Goal: Task Accomplishment & Management: Manage account settings

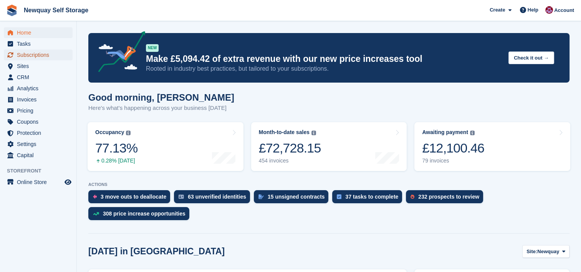
click at [45, 56] on span "Subscriptions" at bounding box center [40, 55] width 46 height 11
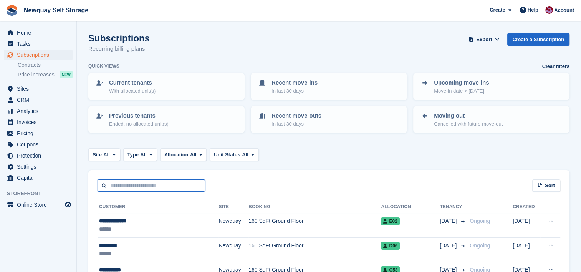
click at [184, 185] on input "text" at bounding box center [152, 185] width 108 height 13
type input "****"
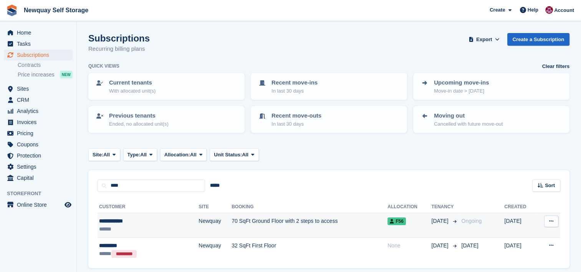
click at [144, 221] on div "**********" at bounding box center [132, 221] width 67 height 8
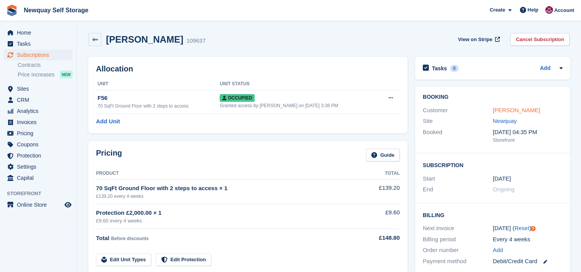
click at [521, 110] on link "Suzanne Lord" at bounding box center [516, 110] width 47 height 7
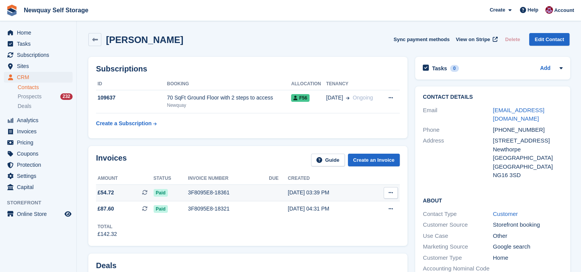
click at [384, 190] on button at bounding box center [391, 193] width 14 height 12
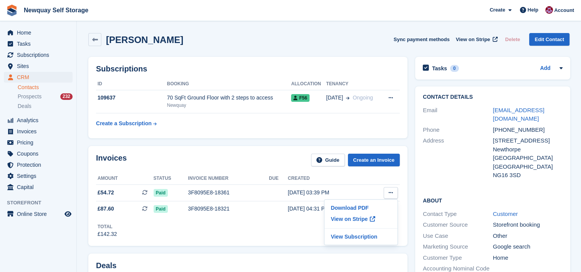
click at [296, 48] on div "Suzanne Lord Sync payment methods View on Stripe Delete Edit Contact" at bounding box center [329, 41] width 489 height 24
click at [472, 38] on span "View on Stripe" at bounding box center [473, 40] width 34 height 8
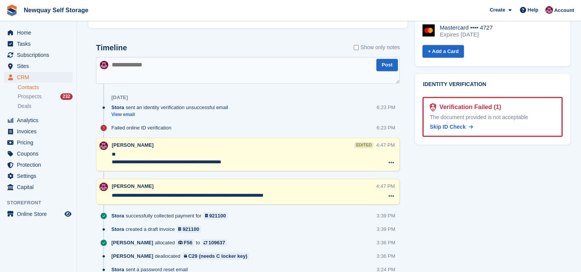
scroll to position [359, 0]
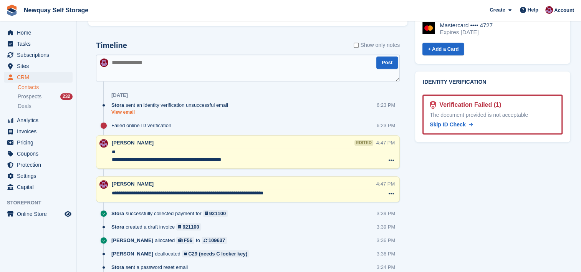
click at [126, 112] on link "View email" at bounding box center [171, 112] width 121 height 7
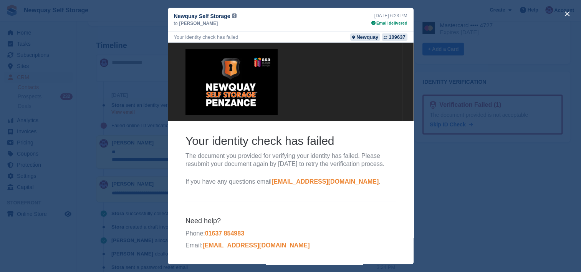
scroll to position [0, 0]
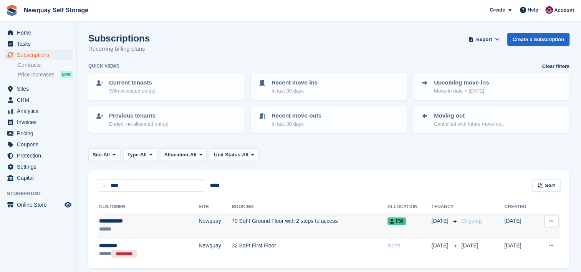
click at [341, 221] on td "70 SqFt Ground Floor with 2 steps to access" at bounding box center [310, 225] width 156 height 25
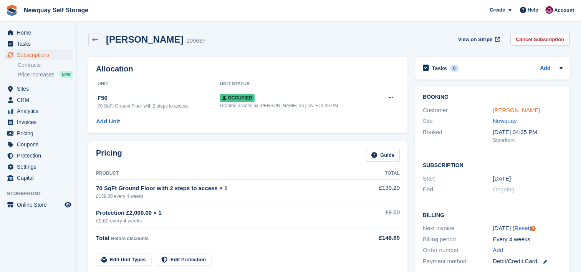
click at [516, 111] on link "Suzanne Lord" at bounding box center [516, 110] width 47 height 7
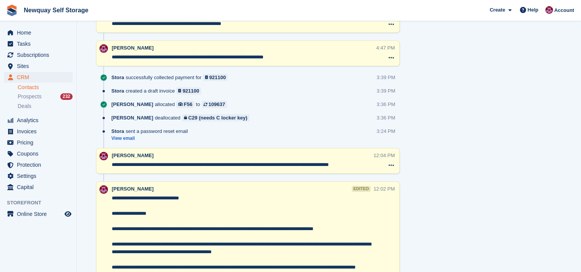
scroll to position [496, 0]
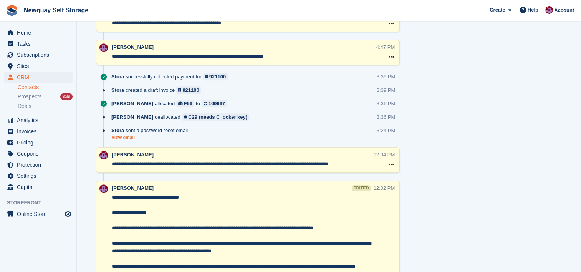
click at [128, 137] on link "View email" at bounding box center [151, 138] width 80 height 7
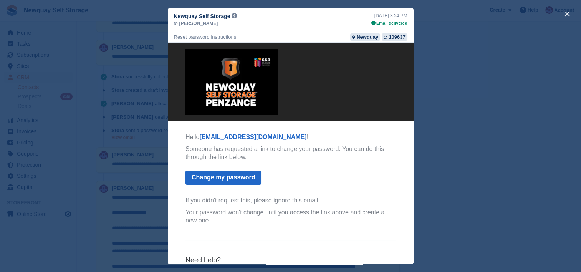
scroll to position [0, 0]
click at [566, 11] on button "close" at bounding box center [567, 14] width 12 height 12
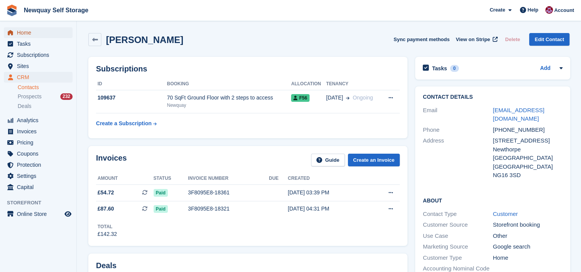
click at [23, 32] on span "Home" at bounding box center [40, 32] width 46 height 11
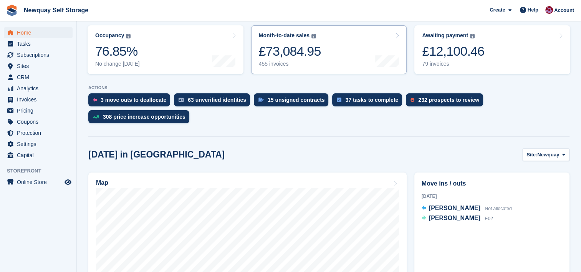
scroll to position [128, 0]
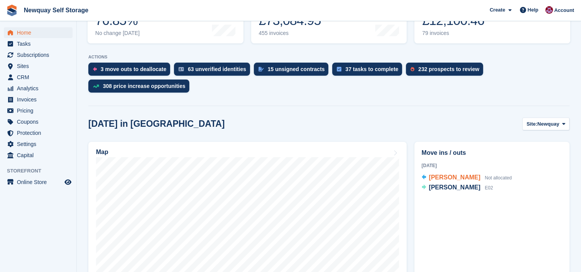
click at [453, 178] on span "[PERSON_NAME]" at bounding box center [454, 177] width 51 height 7
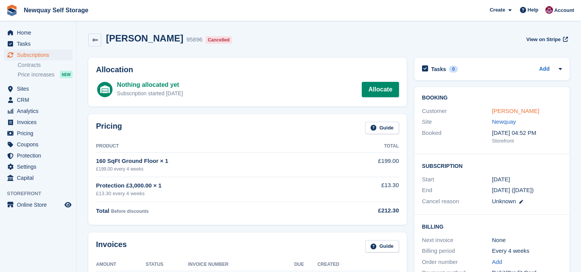
click at [514, 110] on link "Liz Stanger" at bounding box center [515, 111] width 47 height 7
click at [36, 56] on span "Subscriptions" at bounding box center [40, 55] width 46 height 11
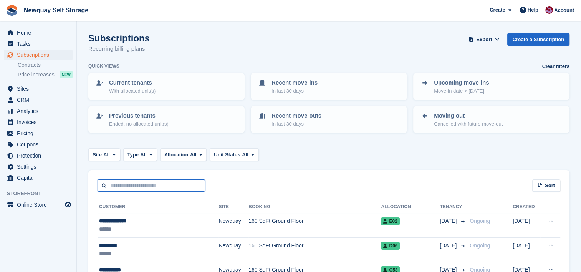
click at [186, 183] on input "text" at bounding box center [152, 185] width 108 height 13
type input "****"
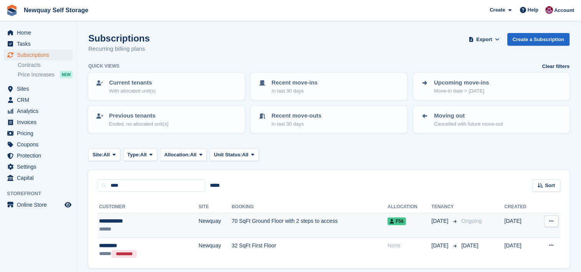
click at [146, 216] on td "**********" at bounding box center [148, 225] width 101 height 25
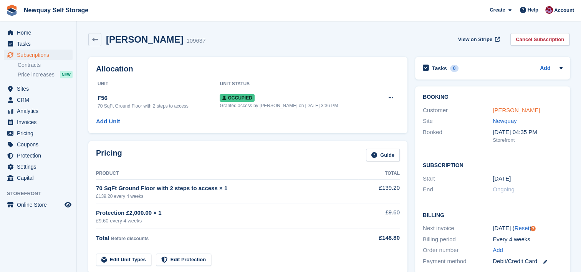
click at [496, 111] on link "Suzanne Lord" at bounding box center [516, 110] width 47 height 7
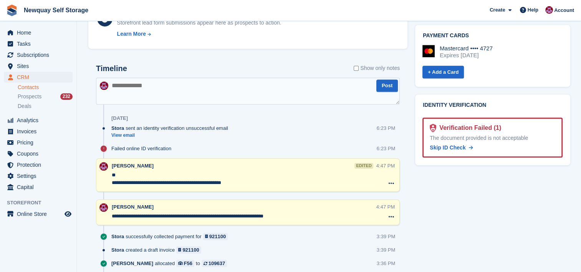
scroll to position [335, 0]
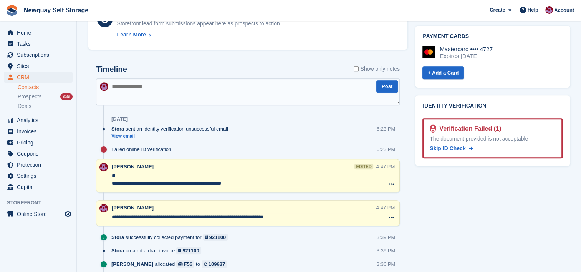
click at [173, 83] on textarea at bounding box center [248, 91] width 304 height 27
paste textarea "**********"
type textarea "**********"
click at [385, 85] on button "Post" at bounding box center [388, 86] width 22 height 13
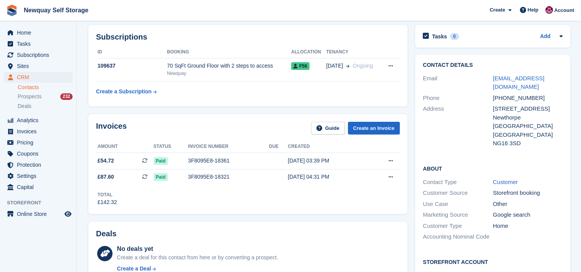
scroll to position [0, 0]
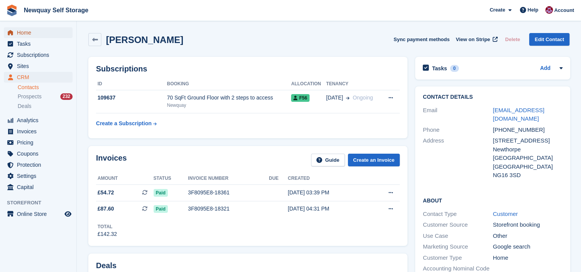
click at [28, 31] on span "Home" at bounding box center [40, 32] width 46 height 11
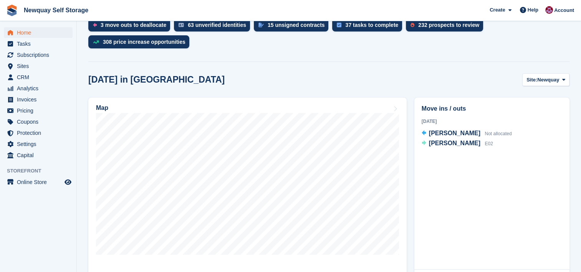
scroll to position [172, 0]
click at [45, 153] on span "Capital" at bounding box center [40, 155] width 46 height 11
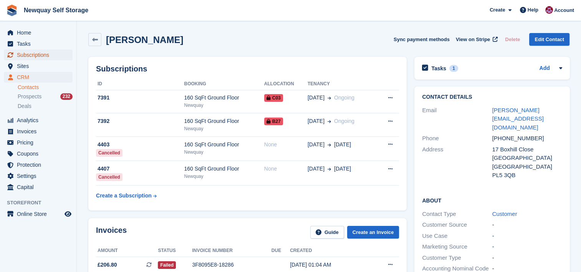
click at [36, 52] on span "Subscriptions" at bounding box center [40, 55] width 46 height 11
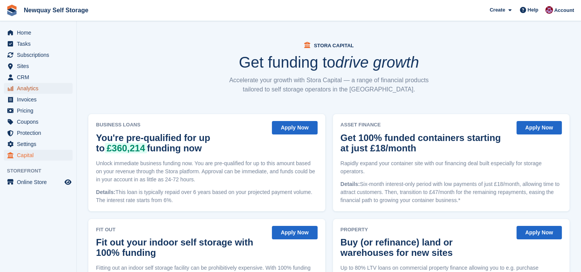
click at [34, 90] on span "Analytics" at bounding box center [40, 88] width 46 height 11
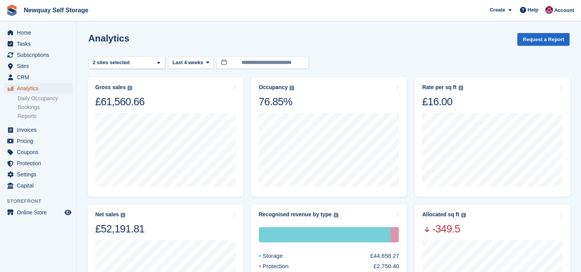
click at [34, 90] on span "Analytics" at bounding box center [40, 88] width 46 height 11
click at [158, 62] on icon at bounding box center [158, 62] width 3 height 5
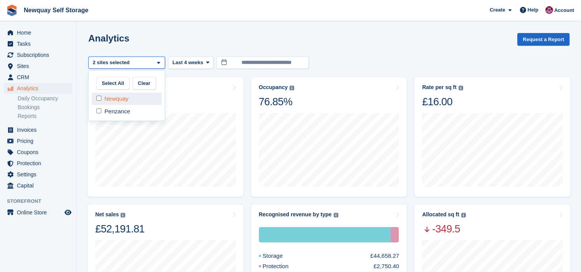
click at [133, 101] on div "Newquay" at bounding box center [127, 99] width 70 height 13
select select "****"
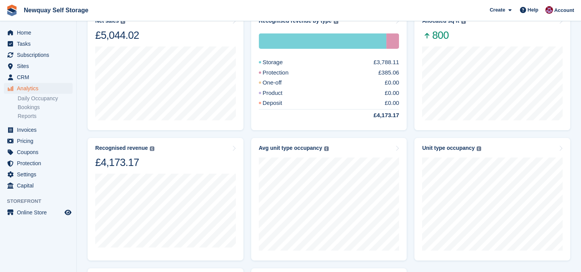
scroll to position [194, 0]
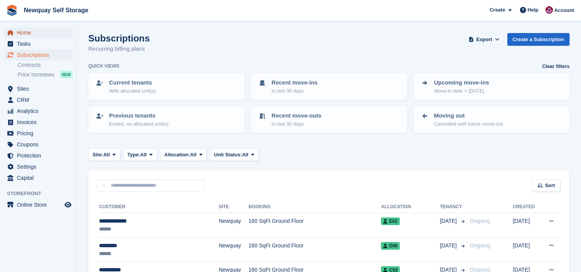
click at [33, 32] on span "Home" at bounding box center [40, 32] width 46 height 11
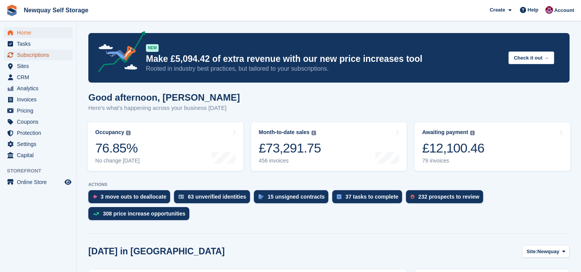
click at [31, 58] on span "Subscriptions" at bounding box center [40, 55] width 46 height 11
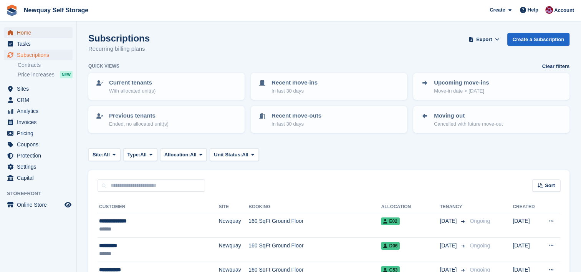
click at [31, 34] on span "Home" at bounding box center [40, 32] width 46 height 11
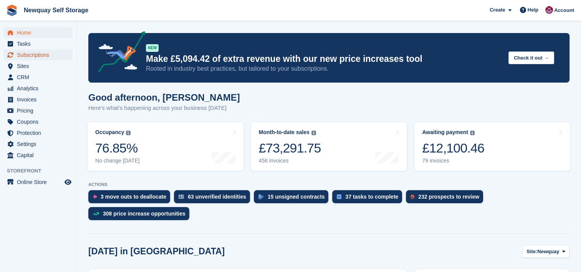
click at [40, 55] on span "Subscriptions" at bounding box center [40, 55] width 46 height 11
click at [31, 44] on span "Tasks" at bounding box center [40, 43] width 46 height 11
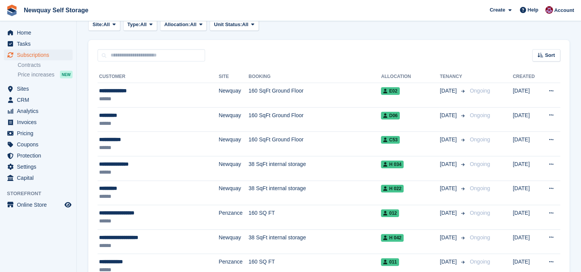
scroll to position [131, 0]
click at [36, 54] on span "Subscriptions" at bounding box center [40, 55] width 46 height 11
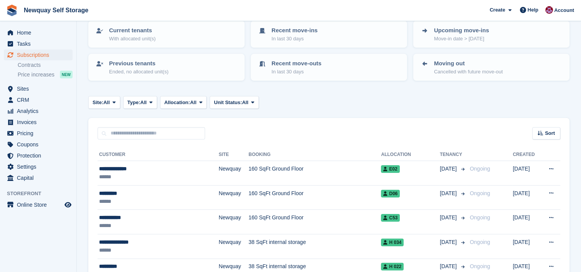
scroll to position [0, 0]
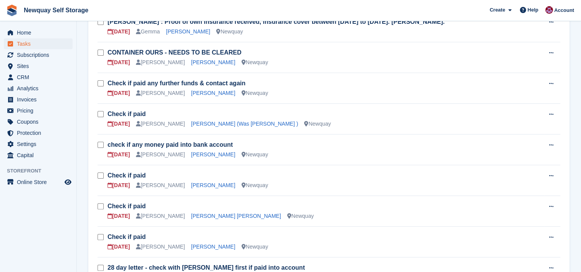
scroll to position [169, 0]
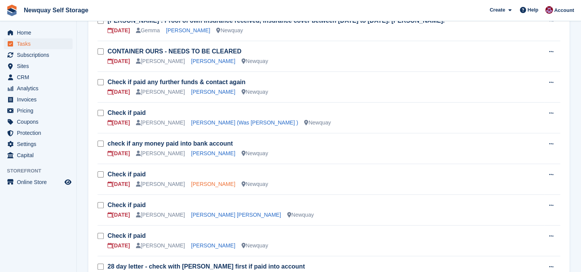
click at [196, 182] on link "Gina Blower" at bounding box center [213, 184] width 44 height 6
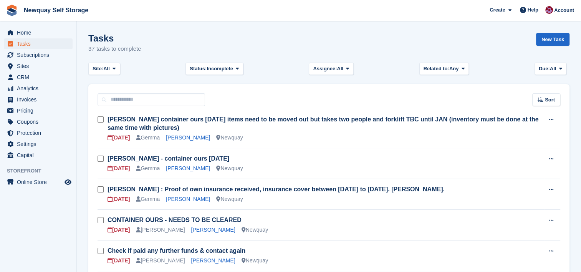
scroll to position [169, 0]
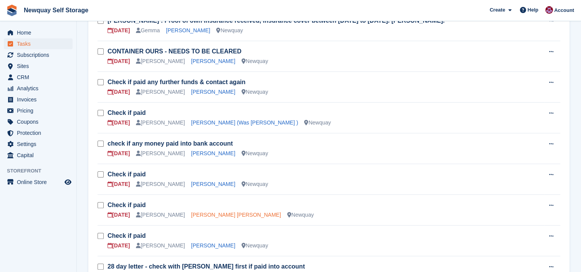
click at [195, 213] on link "Petra Linda Reynolds" at bounding box center [236, 215] width 90 height 6
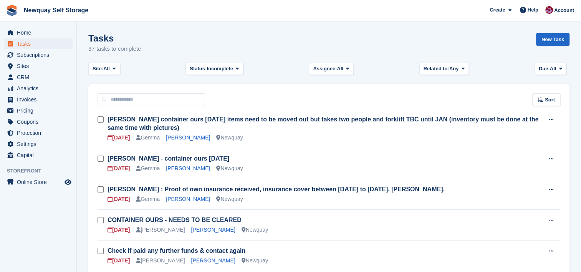
scroll to position [169, 0]
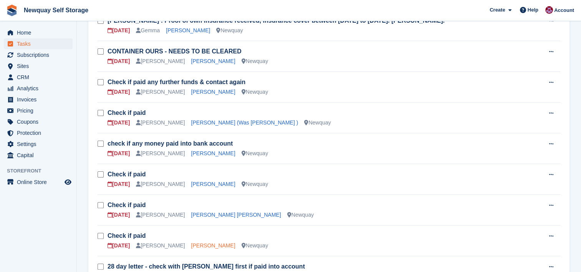
click at [191, 244] on link "Damien Diablo" at bounding box center [213, 245] width 44 height 6
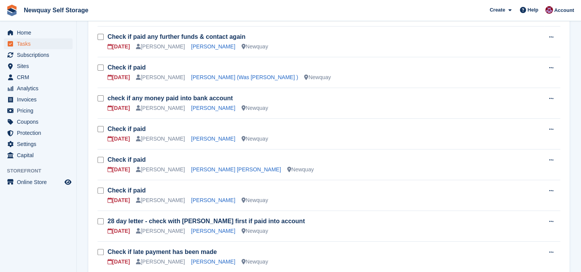
scroll to position [217, 0]
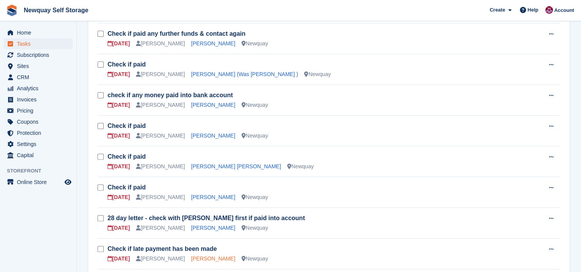
click at [191, 258] on link "Laura Dutton" at bounding box center [213, 259] width 44 height 6
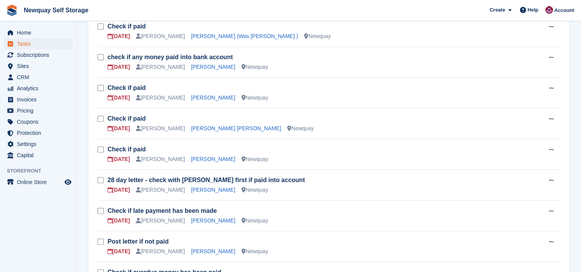
scroll to position [256, 0]
click at [193, 249] on link "James O'Sullivan" at bounding box center [213, 251] width 44 height 6
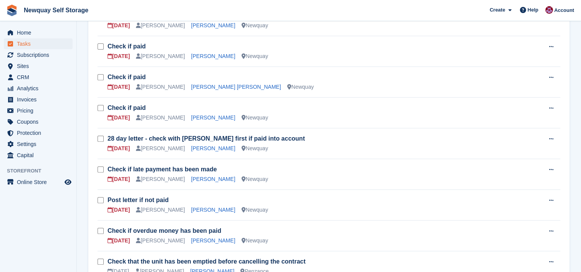
scroll to position [297, 0]
click at [191, 240] on link "Luke McCafferty" at bounding box center [213, 240] width 44 height 6
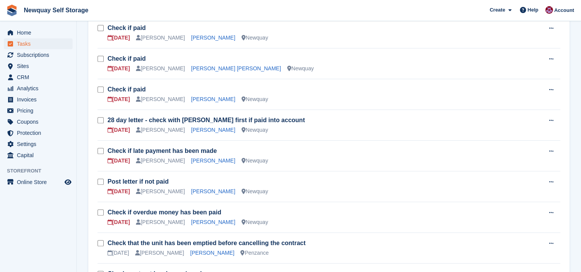
scroll to position [316, 0]
click at [190, 251] on link "James Fraser" at bounding box center [212, 252] width 44 height 6
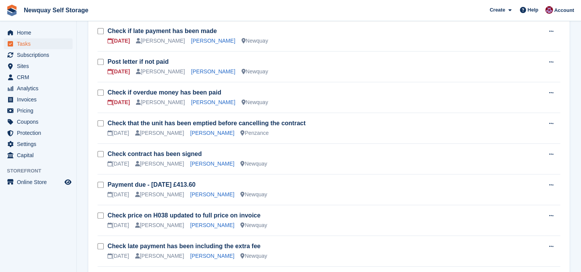
scroll to position [437, 0]
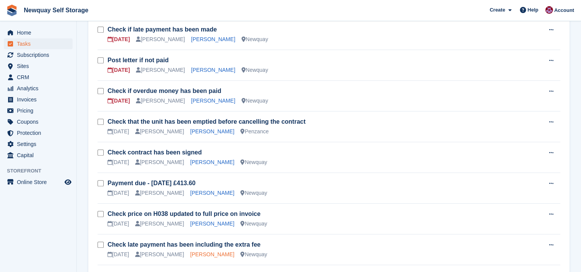
click at [190, 251] on link "Sonia Forgham" at bounding box center [212, 254] width 44 height 6
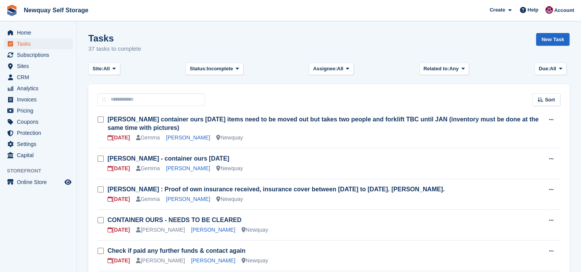
scroll to position [437, 0]
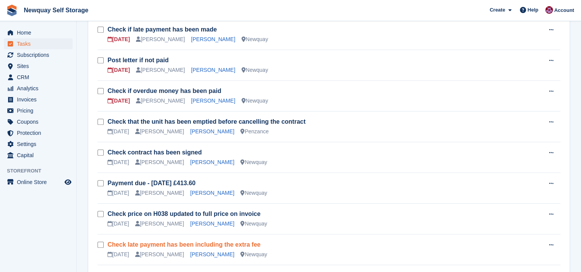
click at [242, 246] on link "Check late payment has been including the extra fee" at bounding box center [184, 244] width 153 height 7
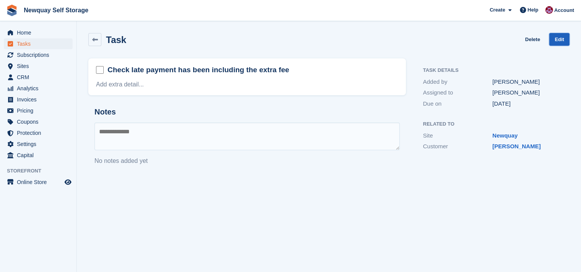
click at [560, 43] on link "Edit" at bounding box center [560, 39] width 20 height 13
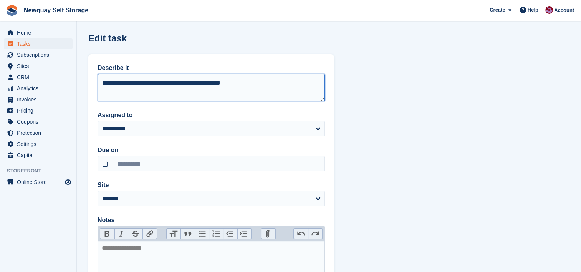
click at [182, 82] on textarea "**********" at bounding box center [211, 88] width 227 height 28
type textarea "**********"
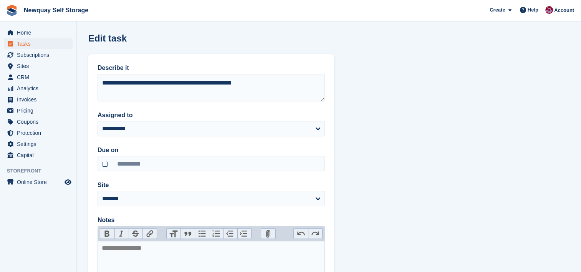
click at [360, 97] on section "**********" at bounding box center [329, 186] width 505 height 372
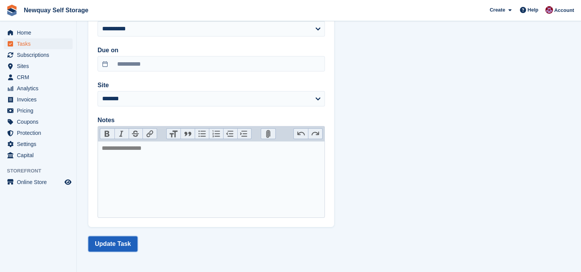
click at [114, 244] on button "Update Task" at bounding box center [112, 243] width 49 height 15
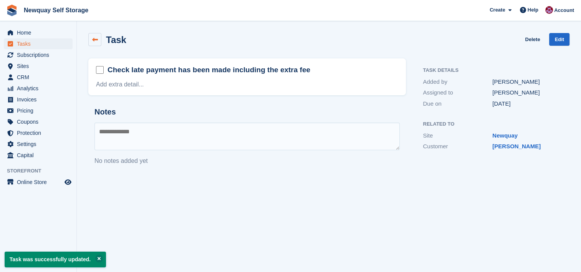
click at [93, 35] on link at bounding box center [94, 39] width 13 height 13
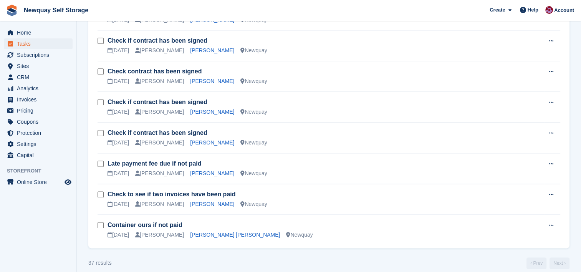
scroll to position [1015, 0]
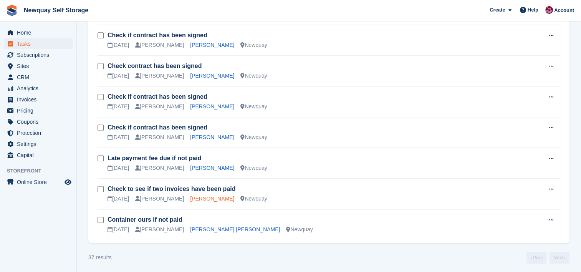
click at [190, 197] on link "Tristan Choy" at bounding box center [212, 199] width 44 height 6
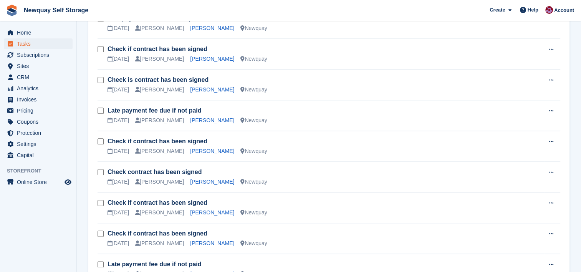
scroll to position [908, 0]
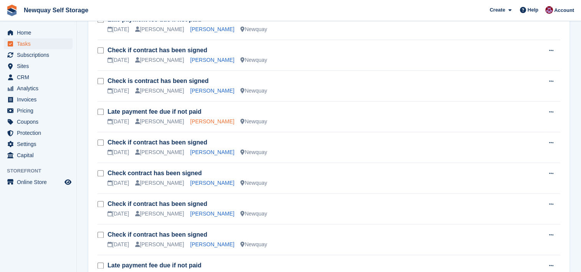
click at [195, 121] on link "Jeremy Rose" at bounding box center [212, 121] width 44 height 6
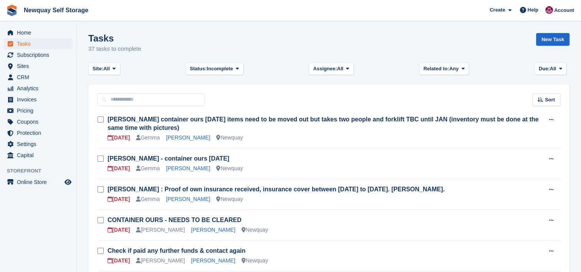
scroll to position [908, 0]
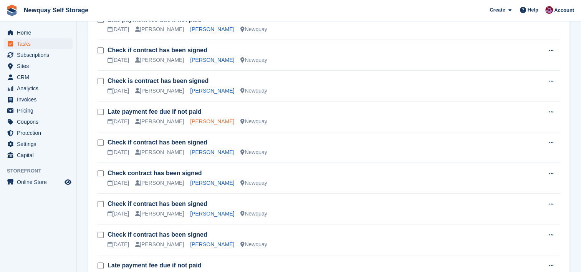
click at [190, 120] on link "Jeremy Rose" at bounding box center [212, 121] width 44 height 6
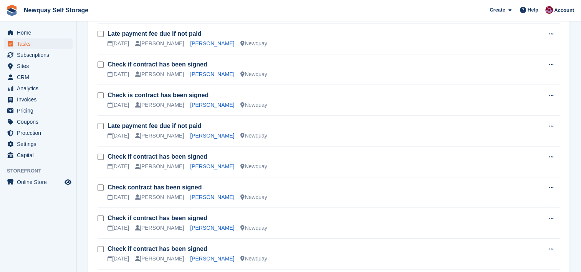
scroll to position [890, 0]
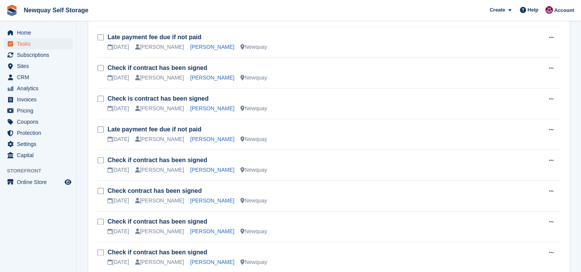
click at [190, 48] on link "Justin Ellis" at bounding box center [212, 47] width 44 height 6
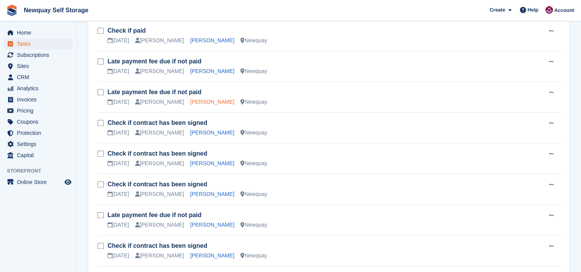
scroll to position [712, 0]
click at [195, 38] on link "Dario Menezes" at bounding box center [212, 41] width 44 height 6
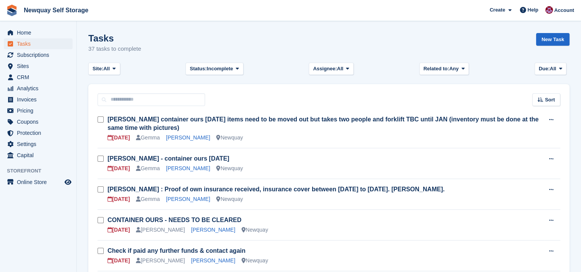
scroll to position [712, 0]
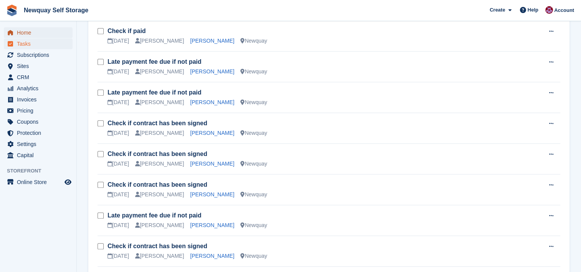
click at [27, 32] on span "Home" at bounding box center [40, 32] width 46 height 11
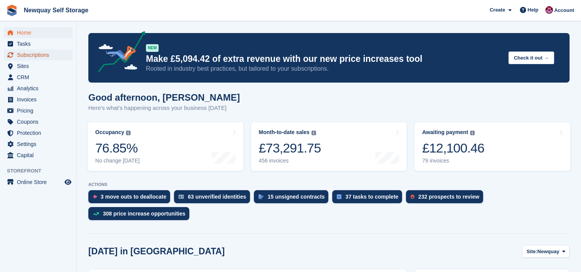
click at [44, 51] on span "Subscriptions" at bounding box center [40, 55] width 46 height 11
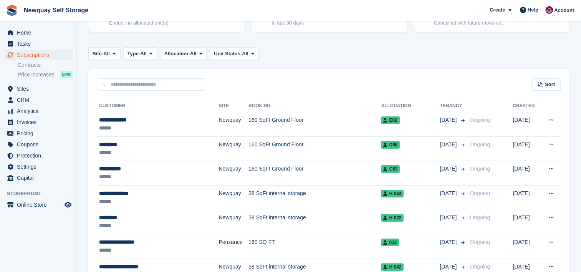
scroll to position [101, 0]
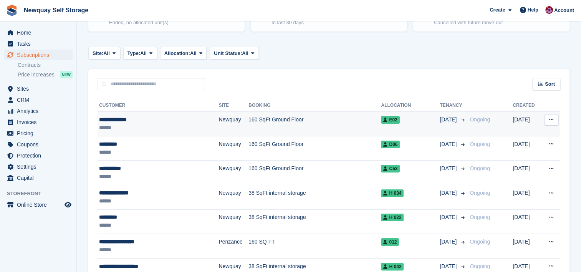
click at [338, 120] on td "160 SqFt Ground Floor" at bounding box center [315, 124] width 133 height 25
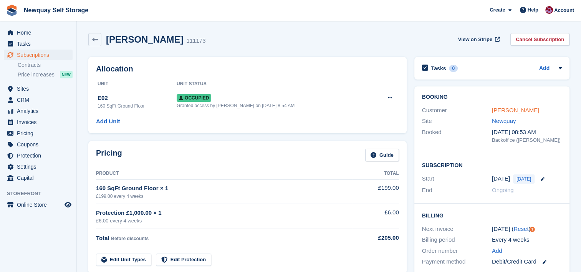
click at [522, 110] on link "Victoria Burns" at bounding box center [515, 110] width 47 height 7
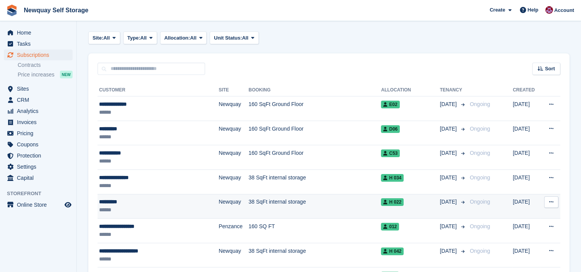
scroll to position [121, 0]
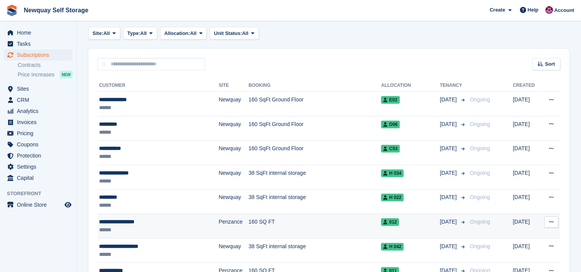
click at [257, 230] on td "160 SQ FT" at bounding box center [315, 226] width 133 height 25
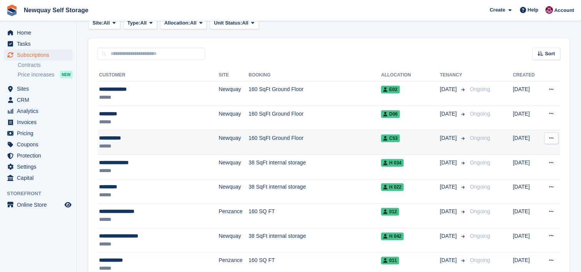
scroll to position [152, 0]
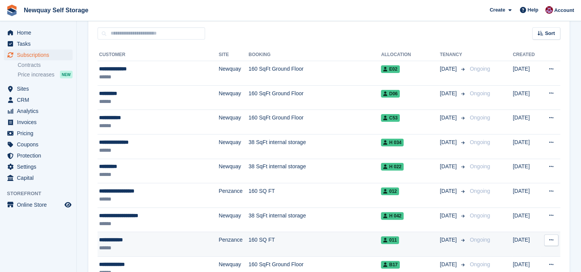
click at [310, 240] on td "160 SQ FT" at bounding box center [315, 244] width 133 height 25
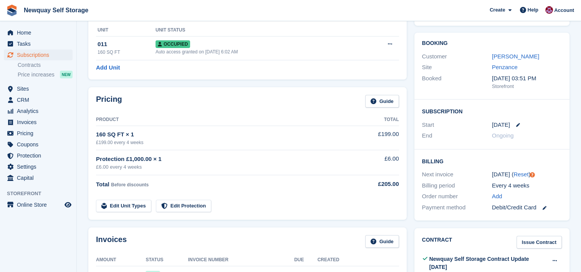
scroll to position [53, 0]
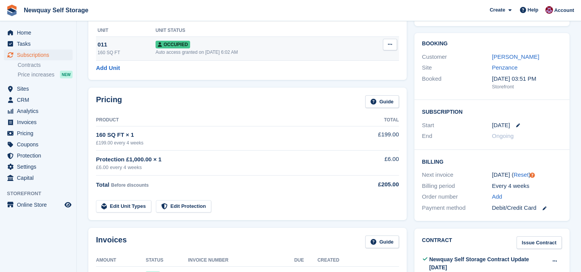
click at [132, 46] on div "011" at bounding box center [127, 44] width 58 height 9
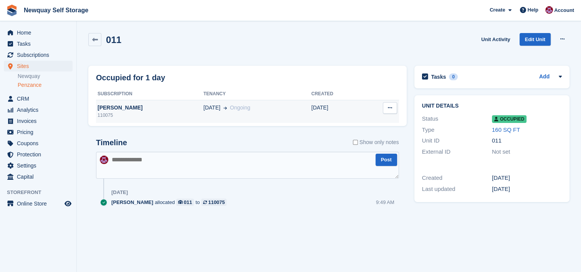
click at [148, 116] on div "110075" at bounding box center [150, 115] width 108 height 7
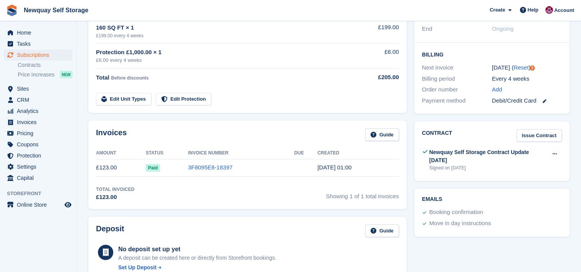
scroll to position [161, 0]
click at [212, 166] on link "3F8095E8-18397" at bounding box center [210, 167] width 45 height 7
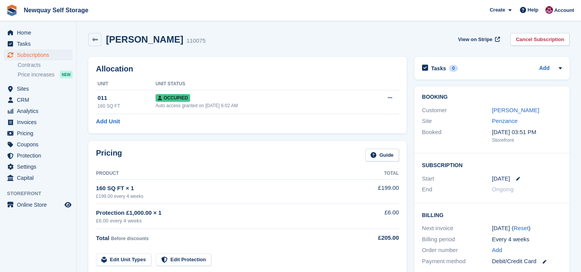
scroll to position [161, 0]
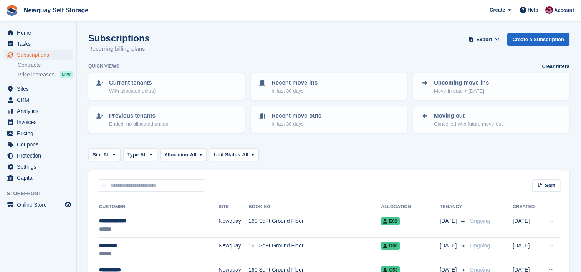
scroll to position [152, 0]
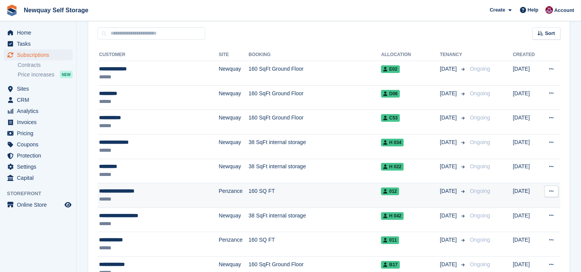
click at [152, 188] on div "**********" at bounding box center [146, 191] width 95 height 8
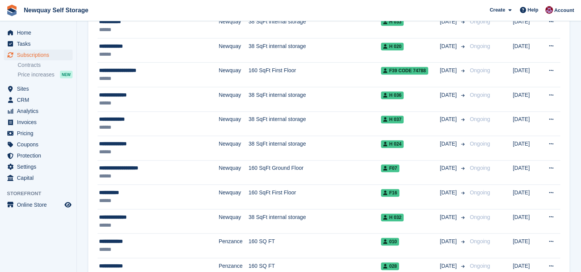
scroll to position [450, 0]
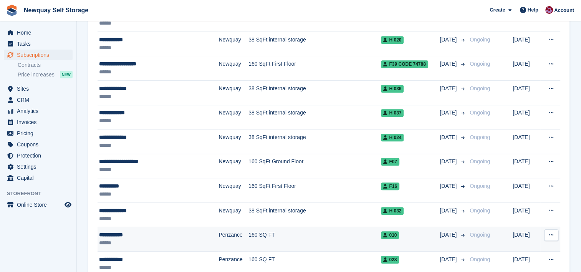
click at [186, 231] on div "**********" at bounding box center [146, 235] width 95 height 8
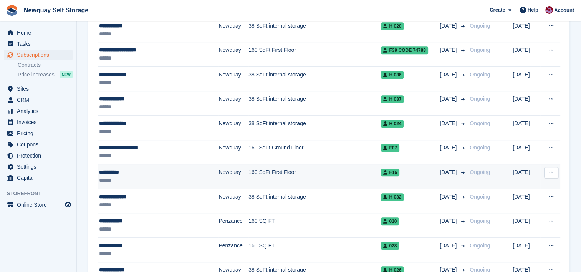
scroll to position [465, 0]
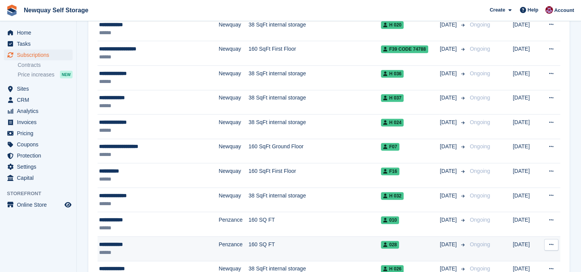
click at [176, 245] on div "**********" at bounding box center [146, 245] width 95 height 8
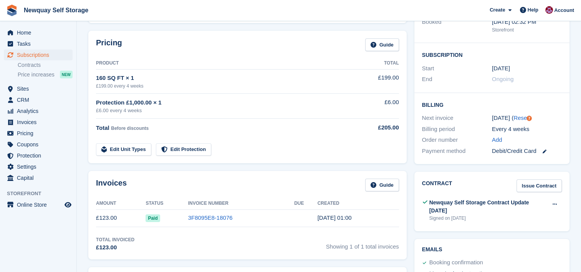
scroll to position [111, 0]
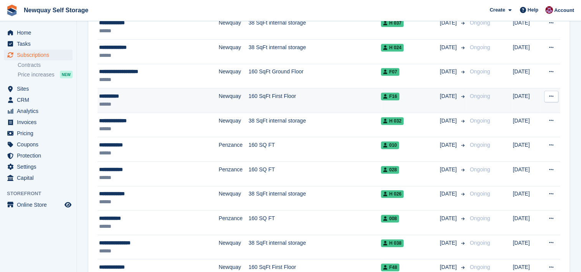
scroll to position [541, 0]
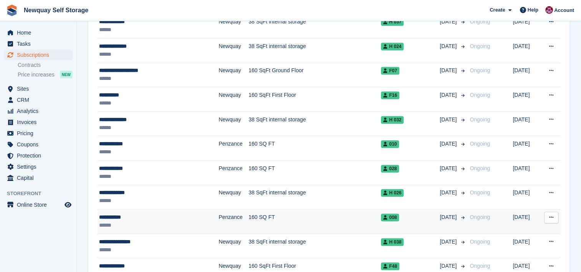
click at [160, 221] on div "******" at bounding box center [146, 225] width 95 height 8
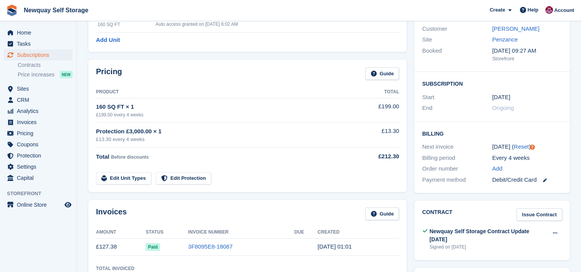
scroll to position [81, 0]
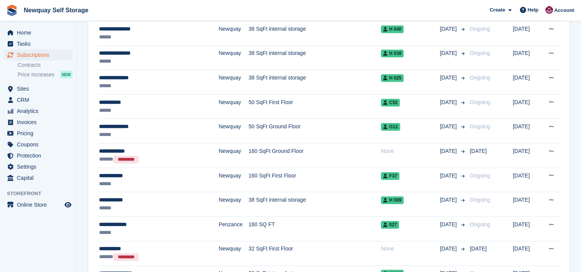
scroll to position [849, 0]
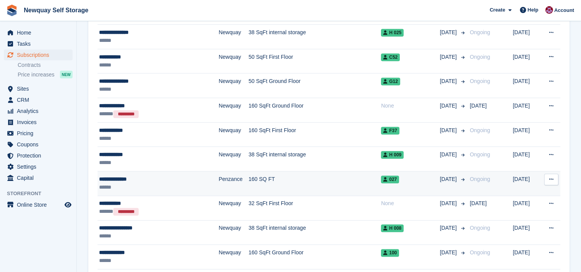
click at [167, 183] on div "******" at bounding box center [146, 187] width 95 height 8
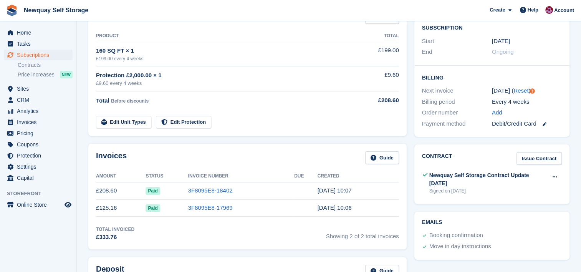
scroll to position [137, 0]
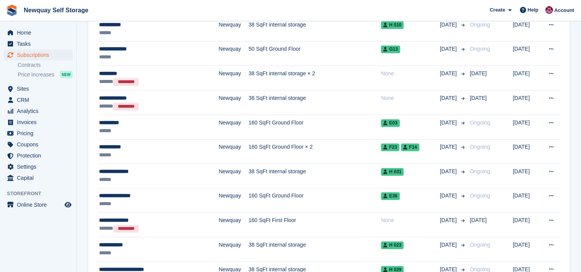
scroll to position [1197, 0]
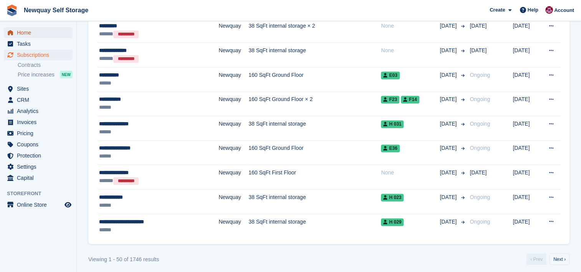
click at [29, 32] on span "Home" at bounding box center [40, 32] width 46 height 11
